Goal: Task Accomplishment & Management: Complete application form

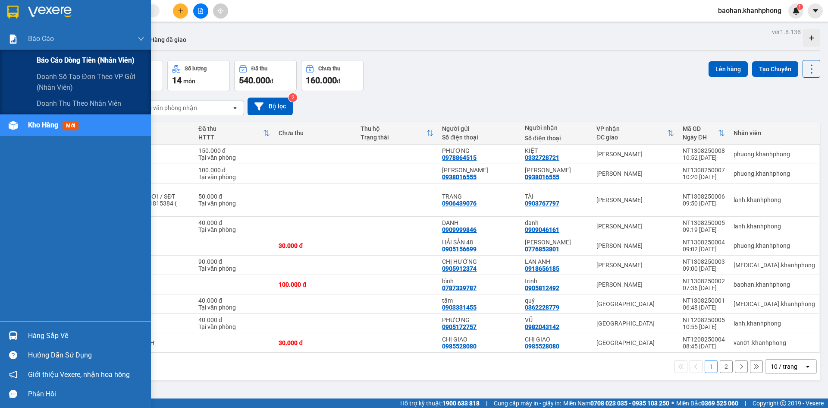
click at [46, 59] on span "Báo cáo dòng tiền (nhân viên)" at bounding box center [86, 60] width 98 height 11
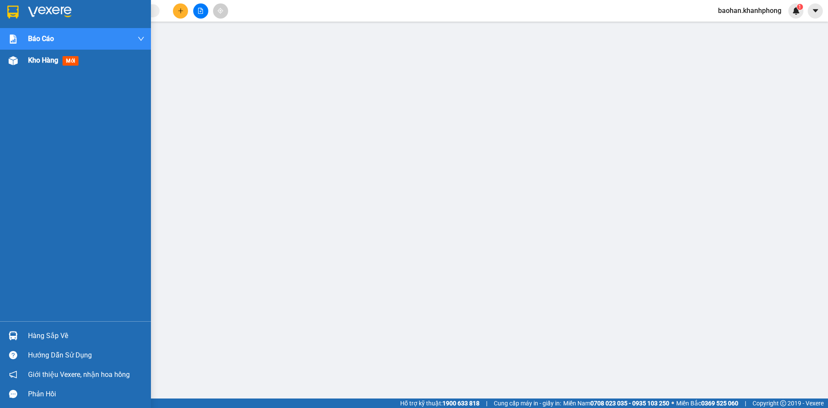
click at [46, 58] on span "Kho hàng" at bounding box center [43, 60] width 30 height 8
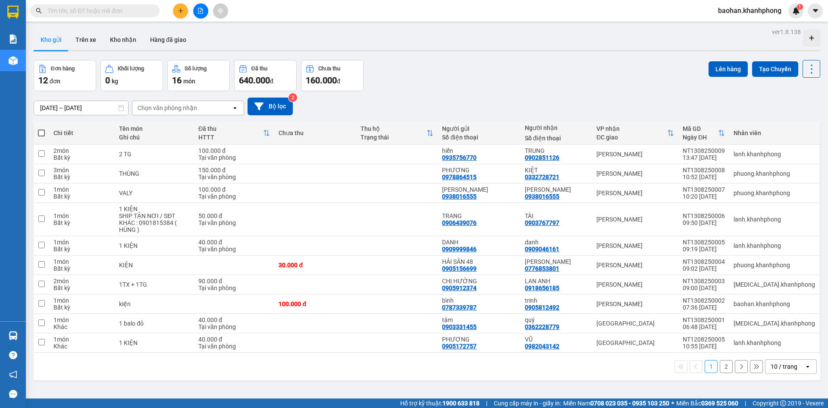
click at [720, 360] on button "2" at bounding box center [726, 366] width 13 height 13
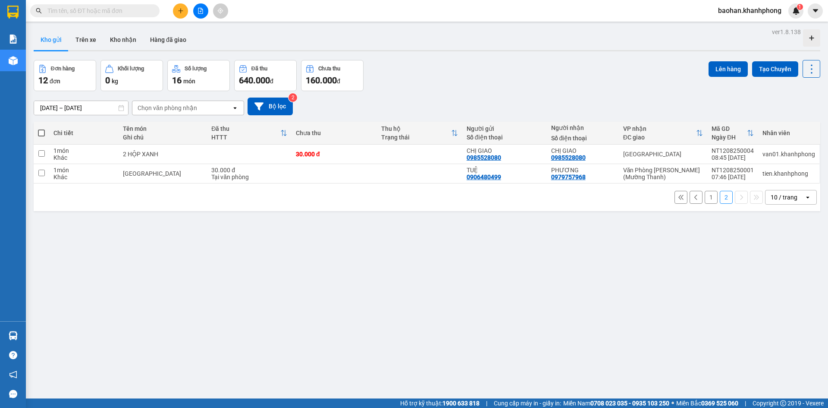
click at [179, 11] on icon "plus" at bounding box center [180, 10] width 5 height 0
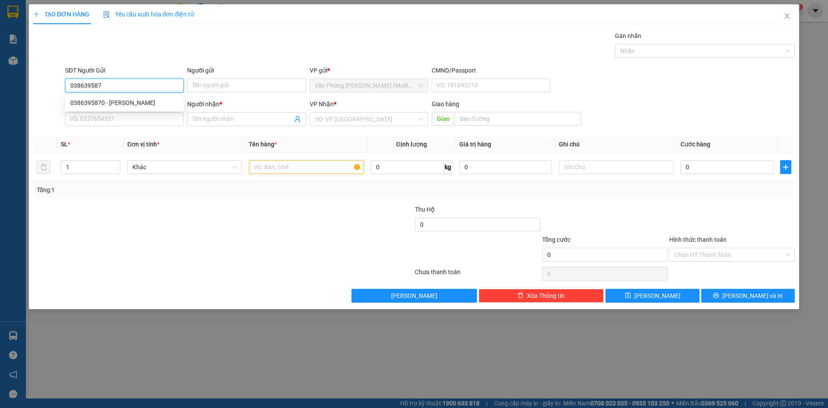
type input "0386395870"
click at [129, 103] on div "0386395870 - [PERSON_NAME]" at bounding box center [124, 102] width 108 height 9
type input "[PERSON_NAME]"
type input "0386395870"
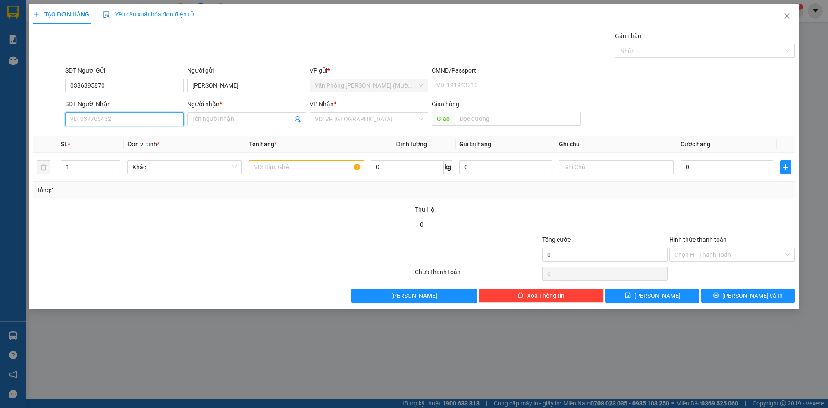
click at [129, 119] on input "SĐT Người Nhận" at bounding box center [124, 119] width 119 height 14
click at [136, 135] on div "0865415159 - [PERSON_NAME]" at bounding box center [124, 136] width 108 height 9
type input "0865415159"
type input "NGUYỄN VĂN TOÀN"
click at [256, 163] on input "text" at bounding box center [306, 167] width 115 height 14
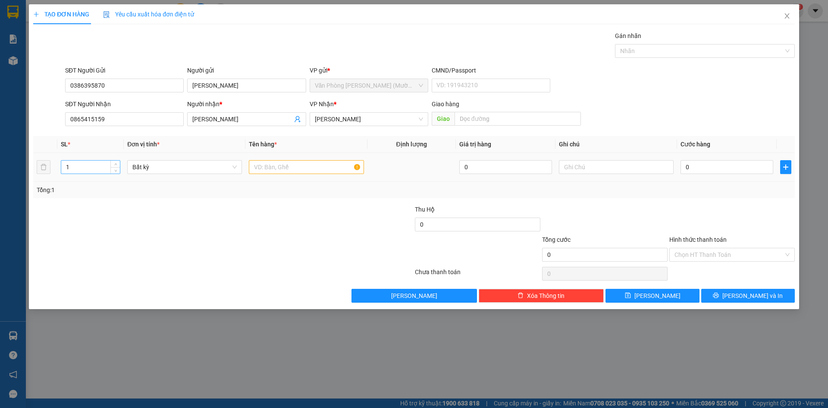
click at [103, 170] on input "1" at bounding box center [90, 166] width 59 height 13
type input "4"
click at [264, 168] on input "text" at bounding box center [306, 167] width 115 height 14
type input "1 BAO XANH + 2TG + 1 TX"
click at [324, 274] on div at bounding box center [223, 273] width 382 height 17
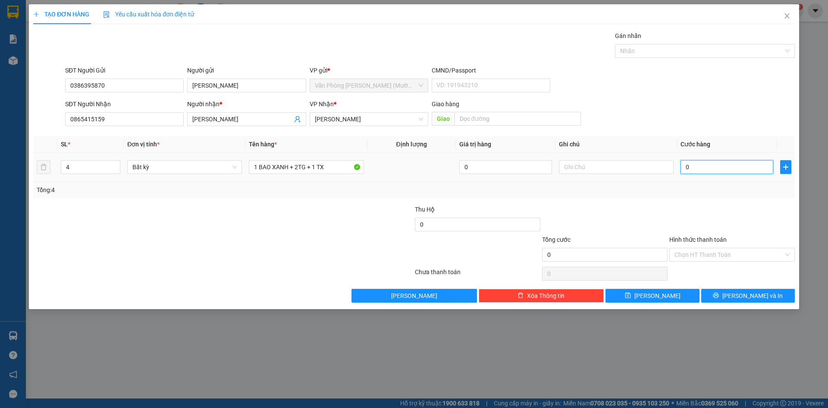
click at [721, 165] on input "0" at bounding box center [727, 167] width 93 height 14
type input "1"
type input "12"
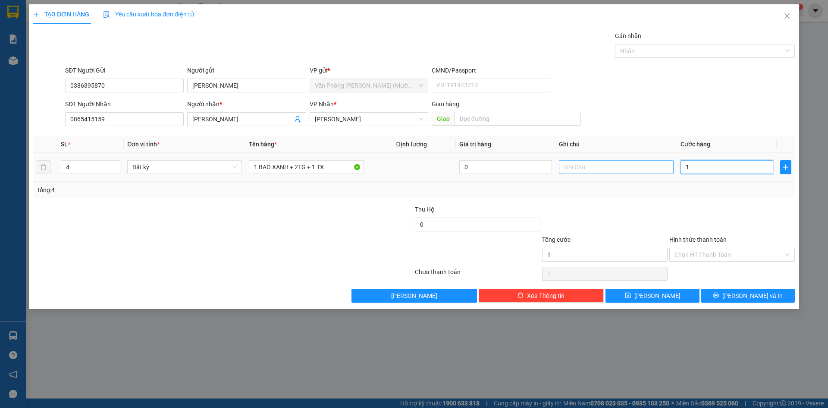
type input "12"
type input "120"
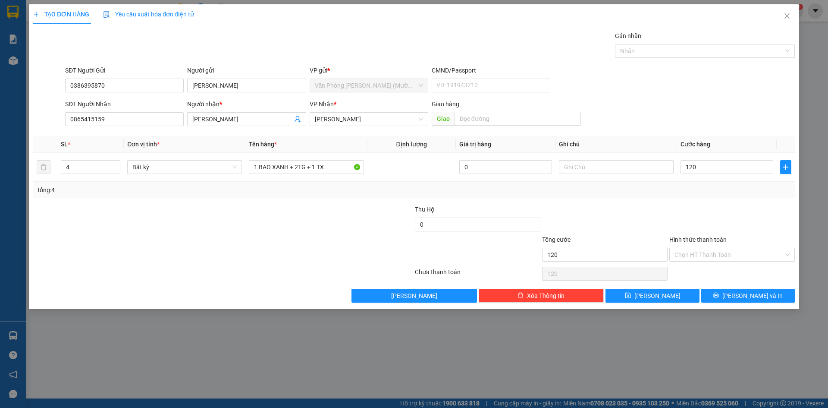
type input "120.000"
click at [720, 206] on div at bounding box center [731, 219] width 127 height 30
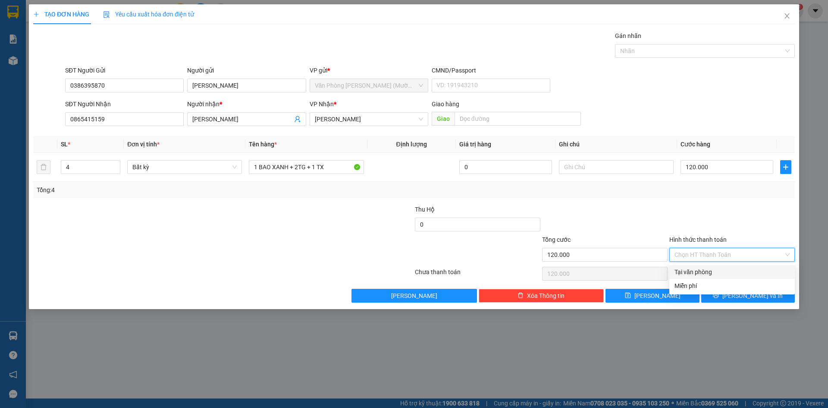
click at [715, 251] on input "Hình thức thanh toán" at bounding box center [728, 254] width 109 height 13
click at [712, 272] on div "Tại văn phòng" at bounding box center [731, 271] width 115 height 9
type input "0"
click at [726, 298] on button "Lưu và In" at bounding box center [748, 296] width 94 height 14
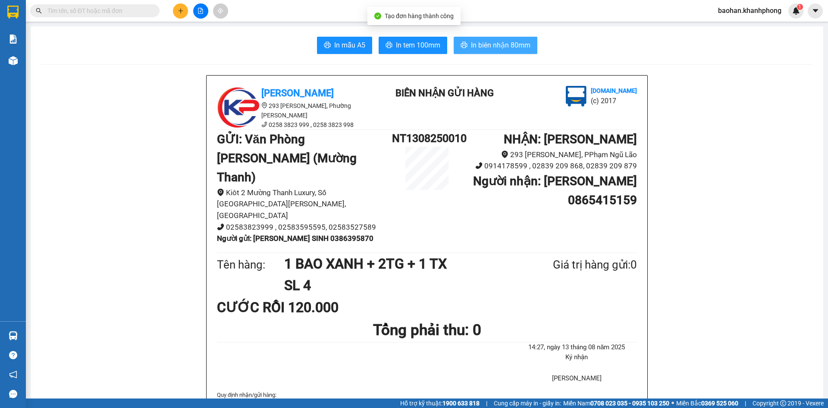
click at [483, 48] on span "In biên nhận 80mm" at bounding box center [501, 45] width 60 height 11
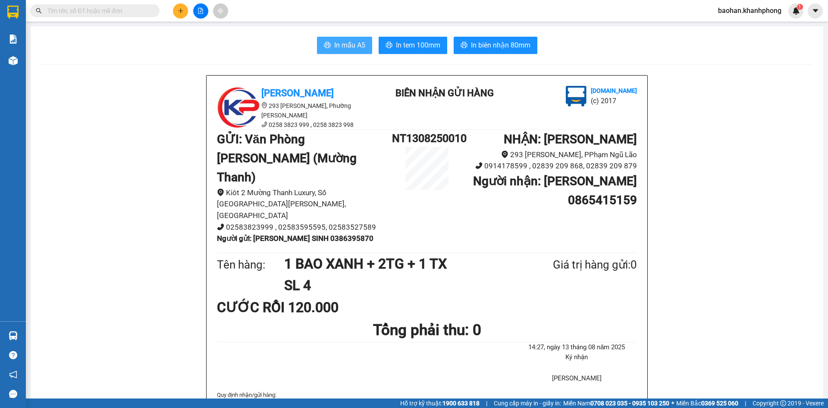
click at [343, 51] on button "In mẫu A5" at bounding box center [344, 45] width 55 height 17
click at [812, 13] on icon "caret-down" at bounding box center [816, 11] width 8 height 8
click at [739, 12] on span "baohan.khanhphong" at bounding box center [749, 10] width 77 height 11
click at [743, 27] on span "Đăng xuất" at bounding box center [754, 26] width 60 height 9
